Goal: Information Seeking & Learning: Learn about a topic

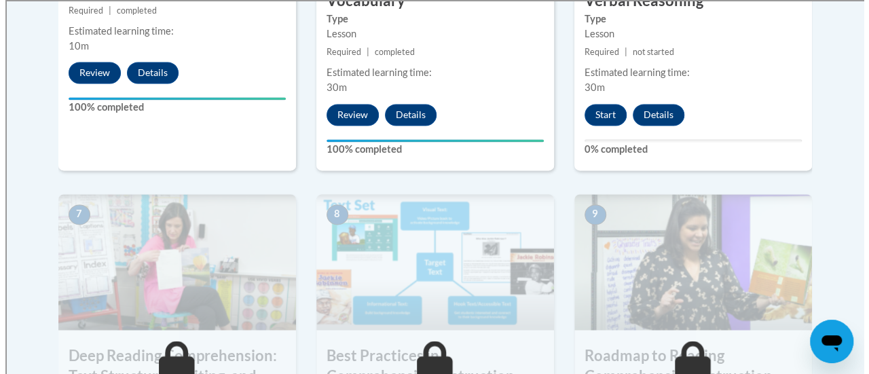
scroll to position [1012, 0]
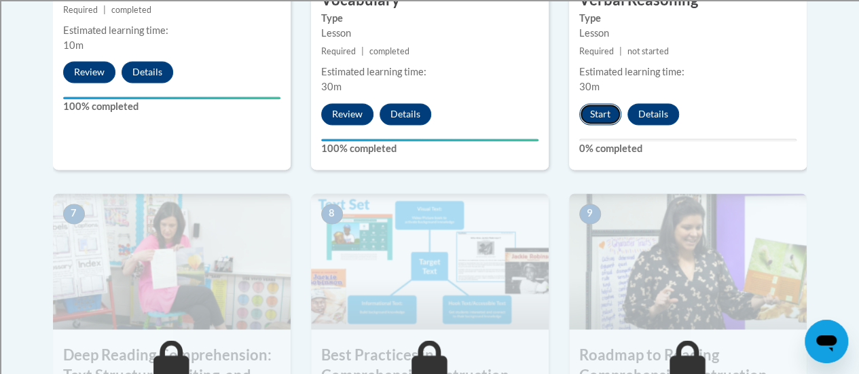
click at [600, 116] on button "Start" at bounding box center [600, 114] width 42 height 22
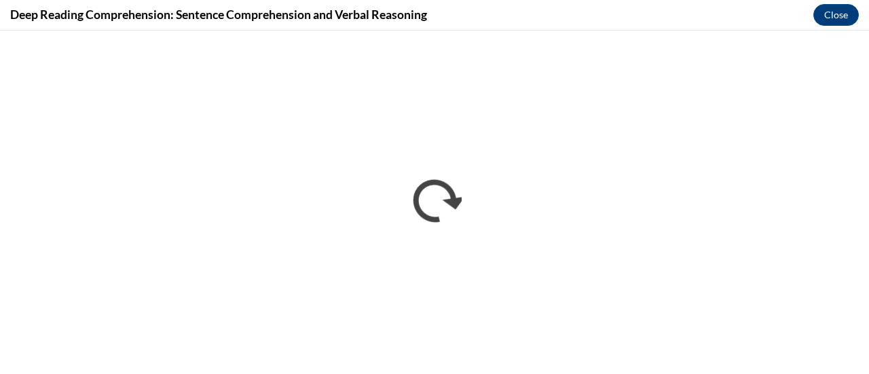
scroll to position [0, 0]
